Goal: Transaction & Acquisition: Subscribe to service/newsletter

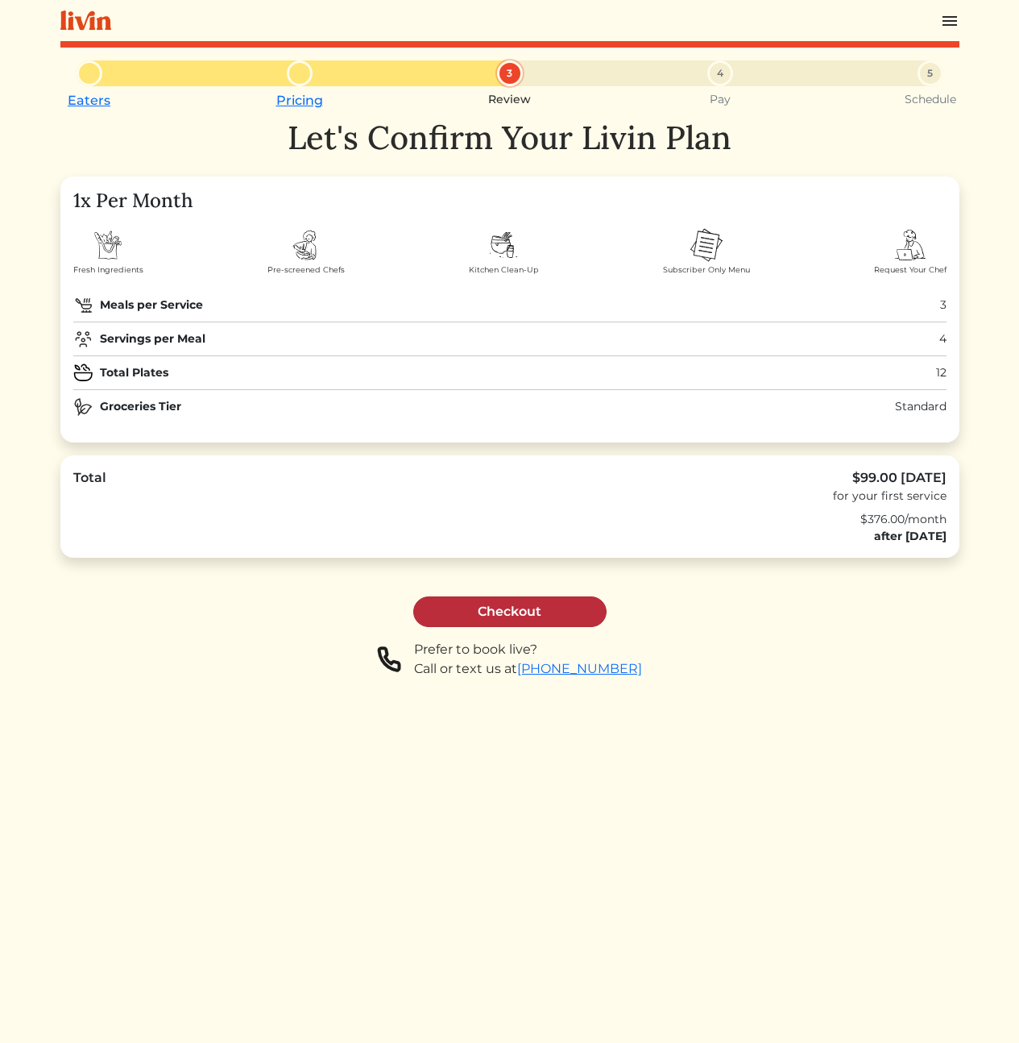
click at [570, 616] on link "Checkout" at bounding box center [509, 611] width 193 height 31
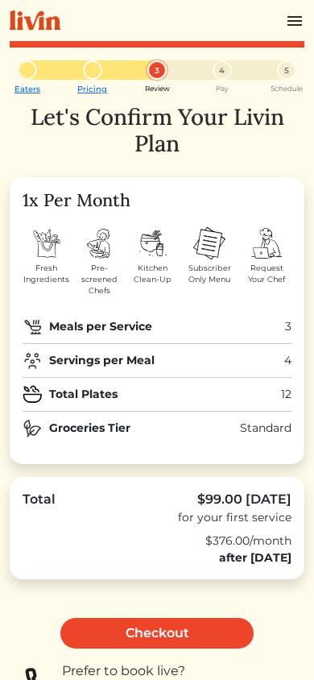
click at [177, 624] on link "Checkout" at bounding box center [156, 633] width 193 height 31
